Goal: Information Seeking & Learning: Learn about a topic

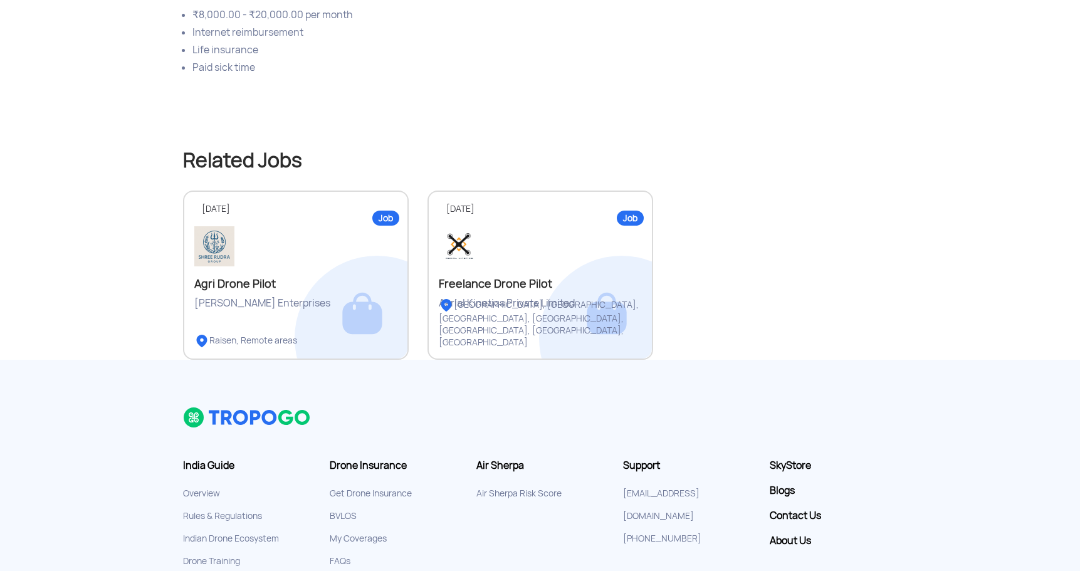
scroll to position [691, 0]
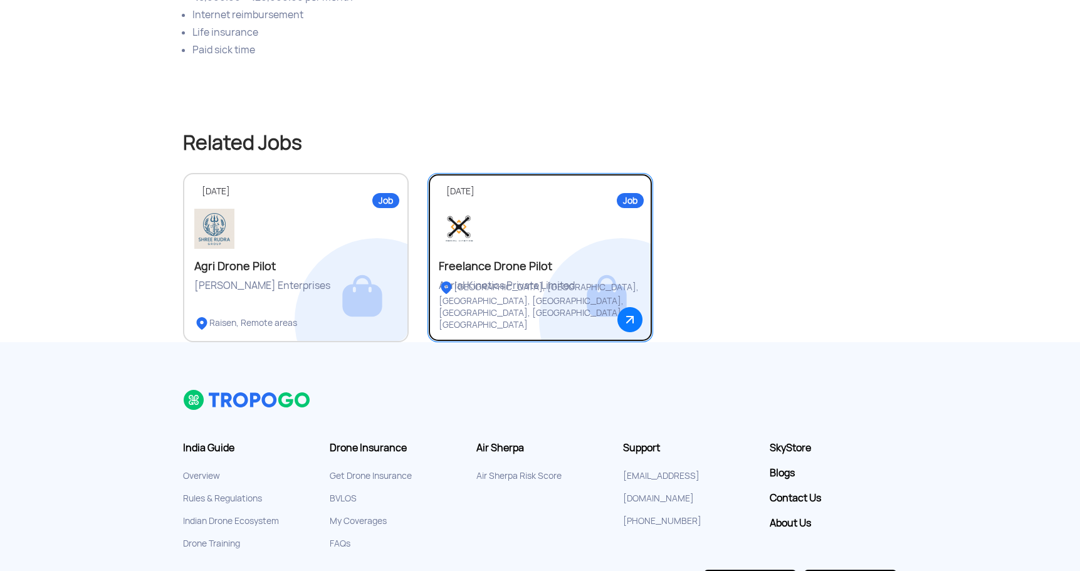
click at [538, 233] on div at bounding box center [540, 229] width 203 height 40
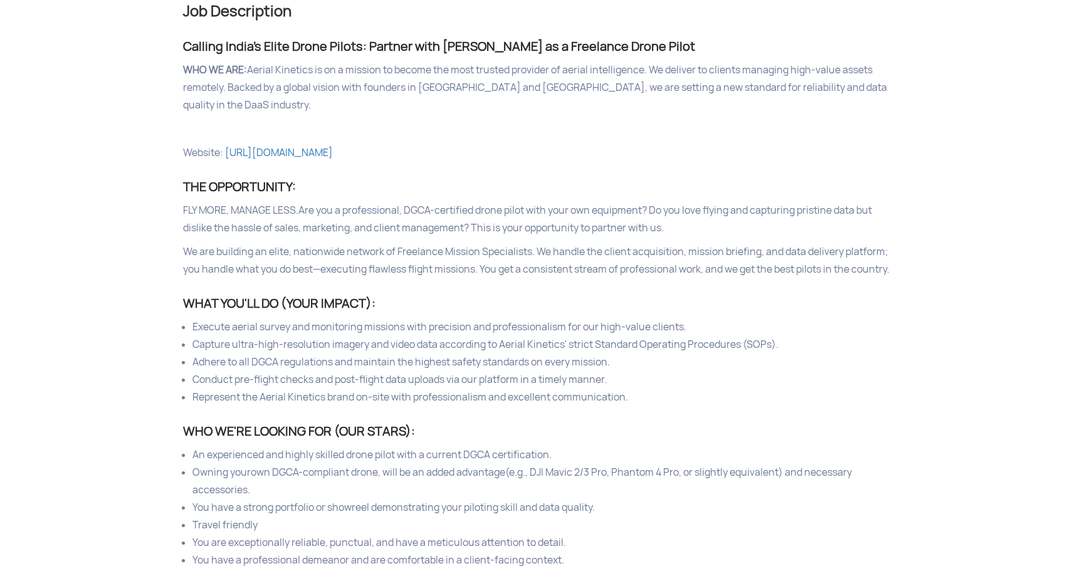
scroll to position [531, 0]
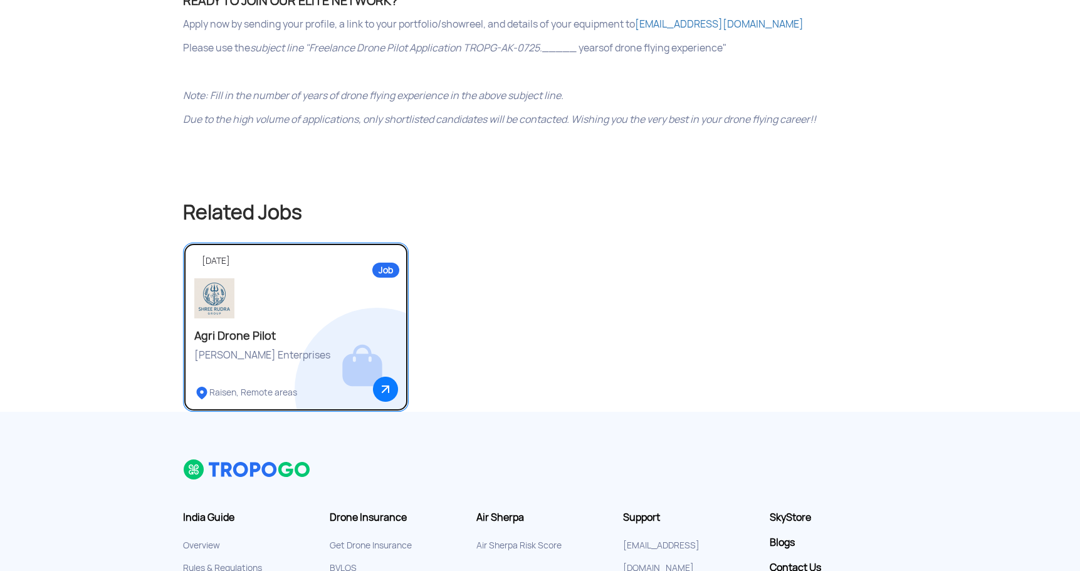
click at [321, 278] on div at bounding box center [295, 298] width 203 height 40
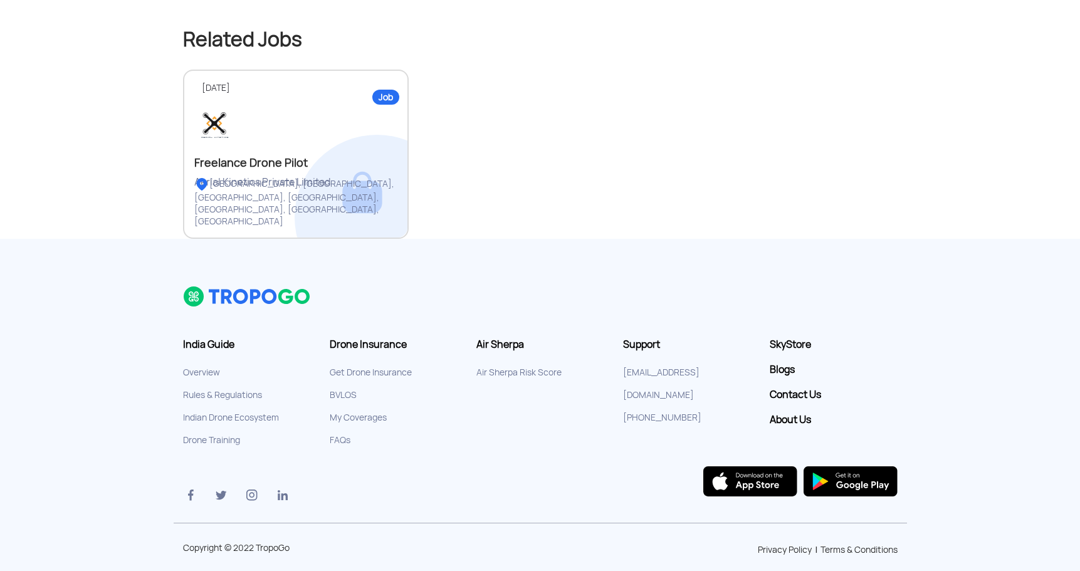
scroll to position [1341, 0]
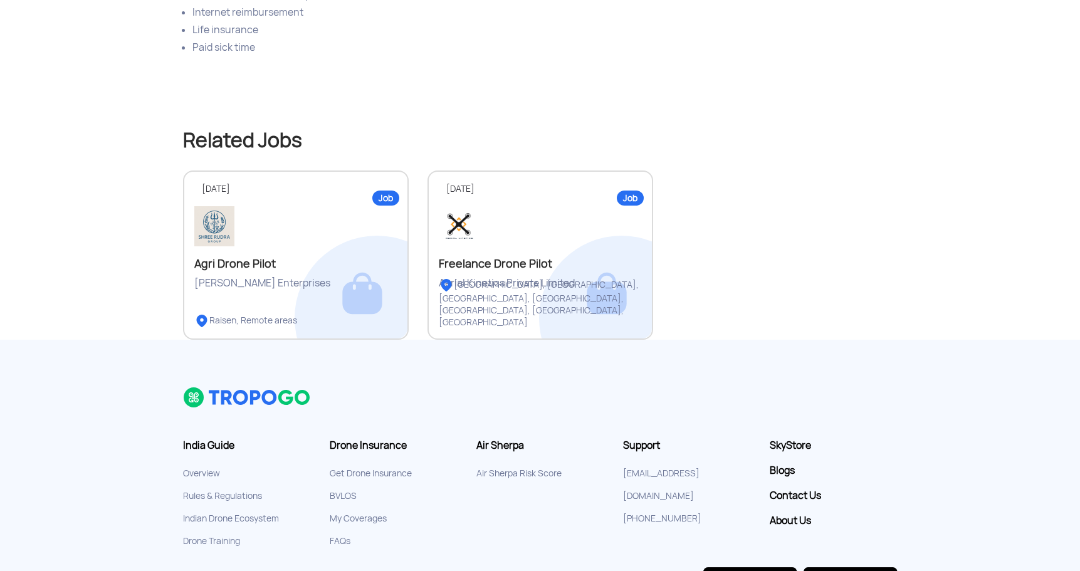
scroll to position [691, 0]
